Goal: Task Accomplishment & Management: Manage account settings

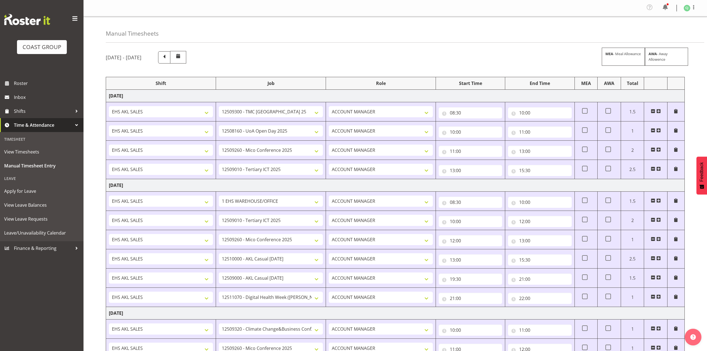
select select "10396"
select select "9993"
select select "10275"
select select "8955"
select select "69"
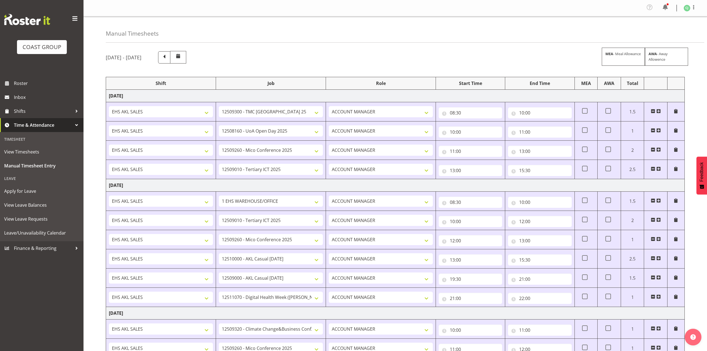
select select "8955"
select select "10275"
select select "8654"
select select "8653"
select select "9900"
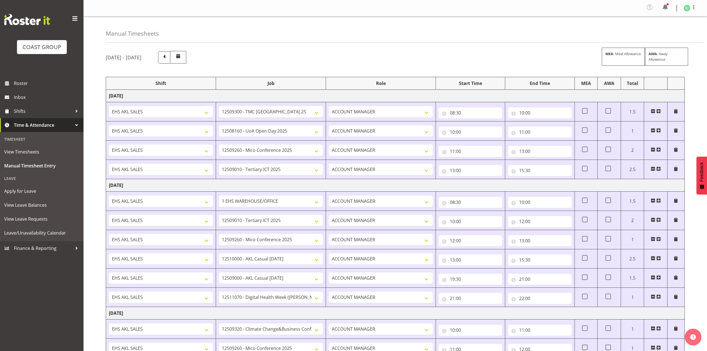
select select "10460"
select select "10275"
select select "8955"
select select "69"
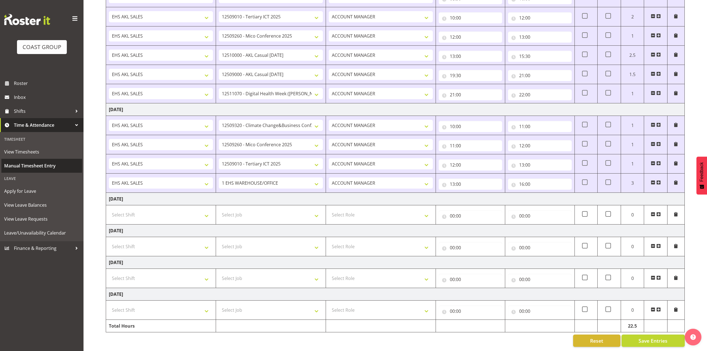
scroll to position [210, 0]
click at [24, 107] on span "Shifts" at bounding box center [43, 111] width 58 height 8
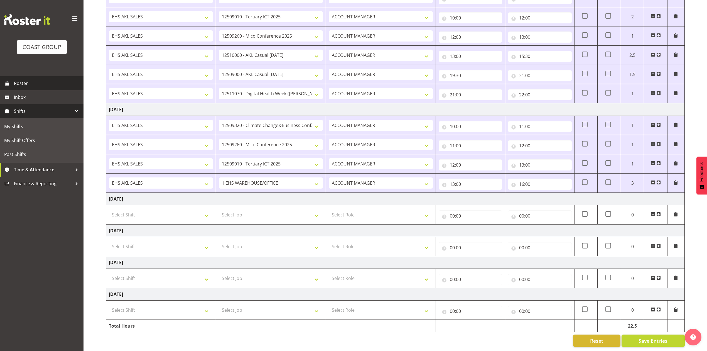
click at [21, 85] on span "Roster" at bounding box center [47, 83] width 67 height 8
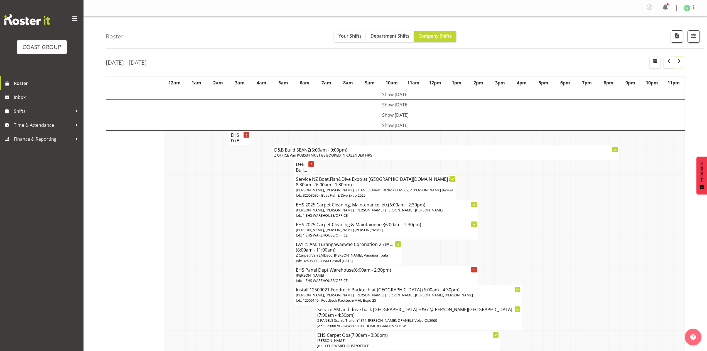
click at [681, 65] on button "button" at bounding box center [679, 62] width 11 height 11
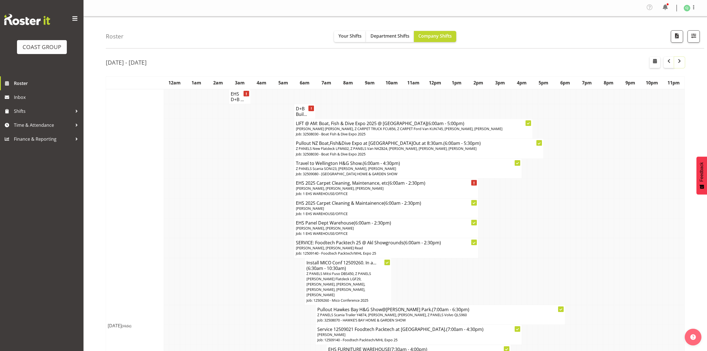
click at [681, 64] on span "button" at bounding box center [679, 61] width 7 height 7
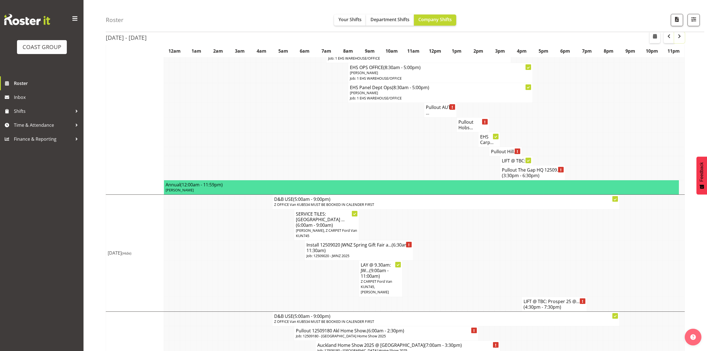
scroll to position [1766, 0]
